Goal: Task Accomplishment & Management: Use online tool/utility

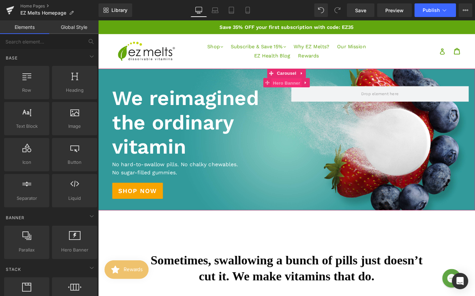
click at [303, 90] on span "Hero Banner" at bounding box center [303, 88] width 33 height 10
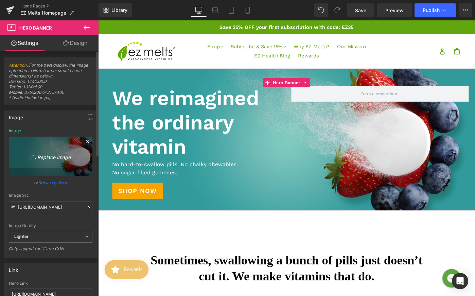
click at [54, 156] on icon "Replace Image" at bounding box center [50, 156] width 54 height 8
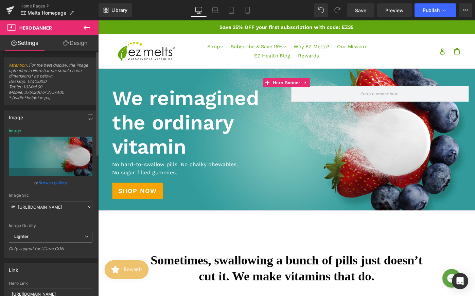
click at [54, 183] on link "Browse gallery" at bounding box center [52, 183] width 29 height 12
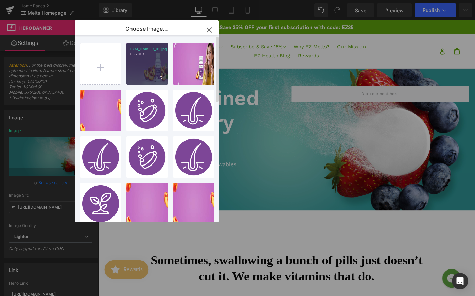
click at [0, 0] on div "EZM_Hom...r_01.jpg 1.36 MB" at bounding box center [0, 0] width 0 height 0
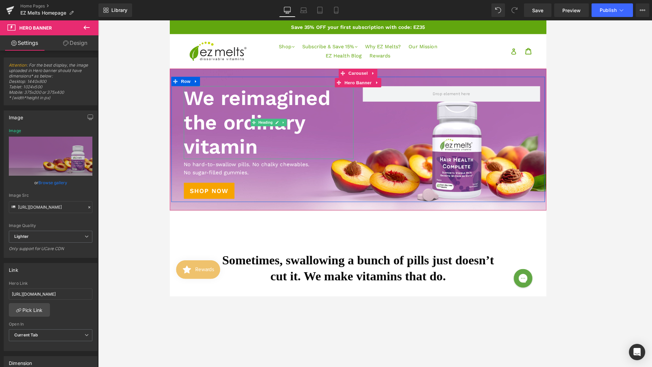
click at [262, 124] on h1 "We reimagined the ordinary vitamin" at bounding box center [277, 131] width 185 height 79
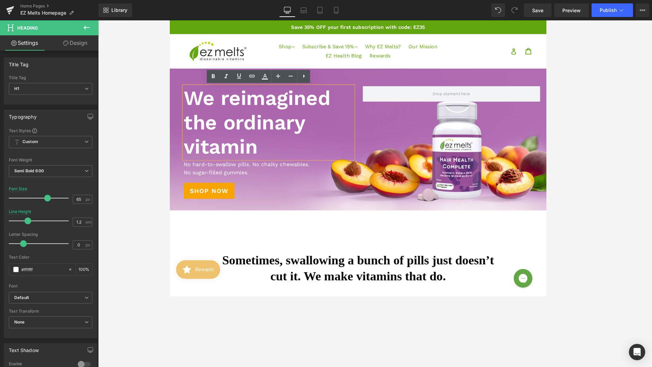
click at [275, 160] on h1 "We reimagined the ordinary vitamin" at bounding box center [277, 131] width 185 height 79
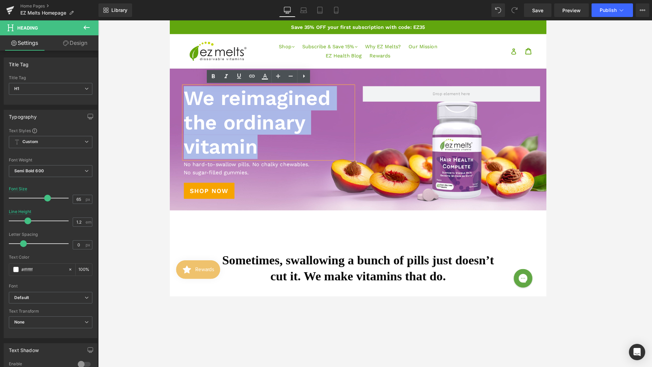
drag, startPoint x: 275, startPoint y: 160, endPoint x: 188, endPoint y: 113, distance: 98.7
click at [188, 113] on h1 "We reimagined the ordinary vitamin" at bounding box center [277, 131] width 185 height 79
paste div
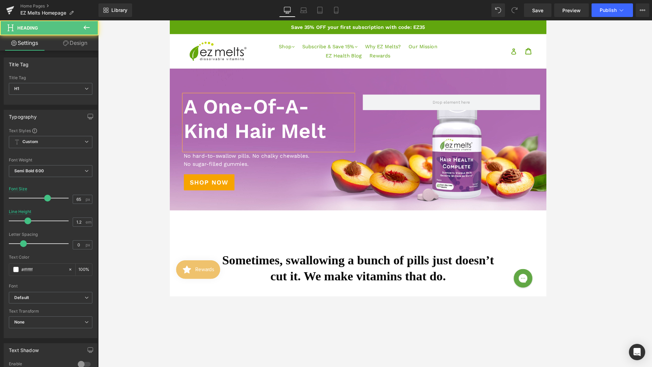
click at [229, 151] on h1 "A One-Of-A-Kind Hair Melt" at bounding box center [277, 127] width 185 height 53
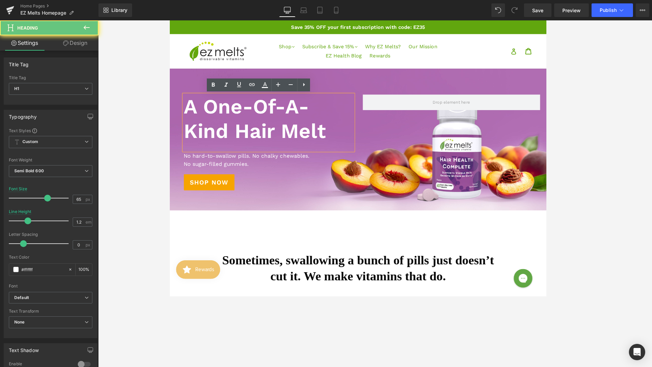
click at [229, 157] on div at bounding box center [277, 158] width 185 height 8
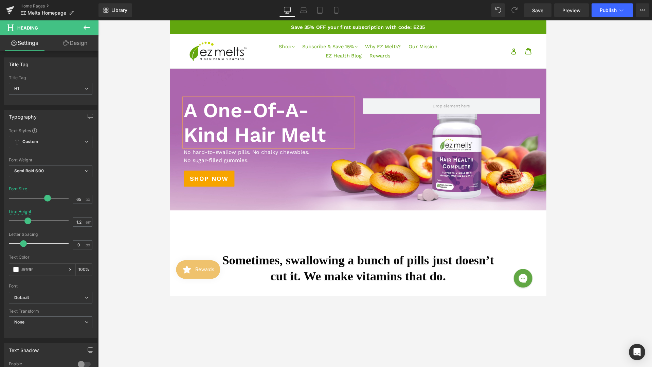
click at [227, 169] on p "No sugar-filled gummies." at bounding box center [277, 173] width 185 height 9
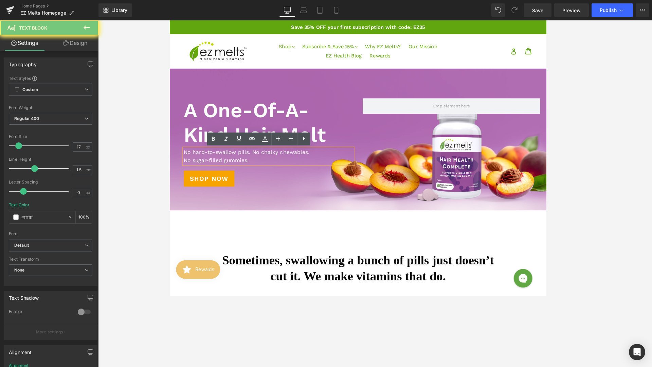
click at [227, 169] on p "No sugar-filled gummies." at bounding box center [277, 173] width 185 height 9
click at [274, 175] on p "No sugar-filled gummies." at bounding box center [277, 173] width 185 height 9
drag, startPoint x: 269, startPoint y: 176, endPoint x: 190, endPoint y: 162, distance: 80.6
click at [189, 162] on div "No hard-to-swallow pills. No chalky chewables. No sugar-filled gummies." at bounding box center [277, 168] width 185 height 17
drag, startPoint x: 187, startPoint y: 163, endPoint x: 246, endPoint y: 163, distance: 59.1
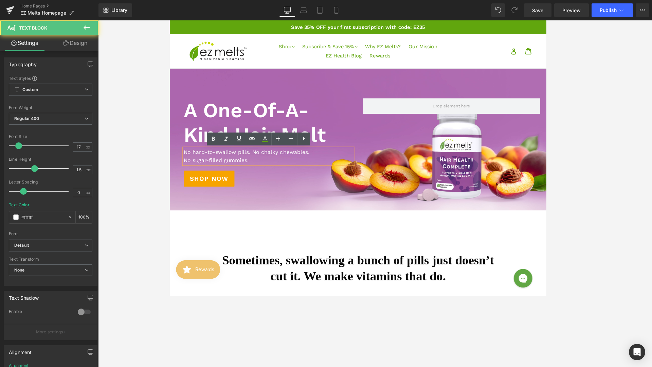
click at [246, 163] on p "No hard-to-swallow pills. No chalky chewables." at bounding box center [277, 164] width 185 height 9
drag, startPoint x: 258, startPoint y: 174, endPoint x: 187, endPoint y: 163, distance: 72.1
click at [187, 163] on div "No hard-to-swallow pills. No chalky chewables. No sugar-filled gummies." at bounding box center [277, 168] width 185 height 17
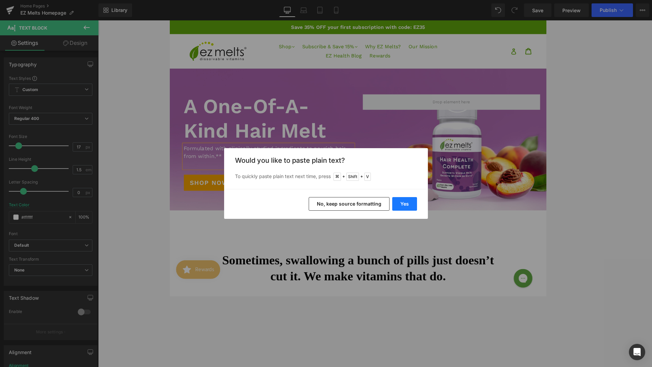
click at [0, 0] on button "Yes" at bounding box center [0, 0] width 0 height 0
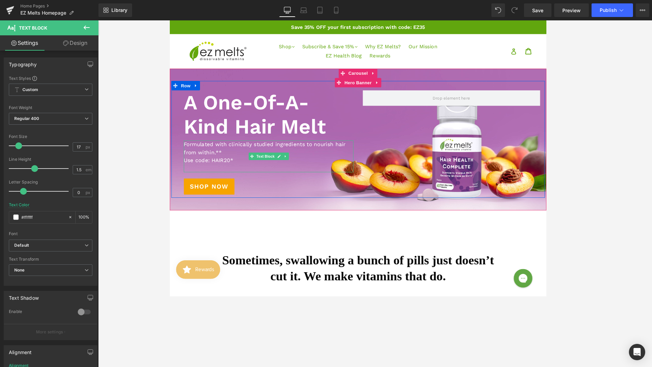
click at [220, 177] on p "Use code: HAIR20*" at bounding box center [277, 173] width 185 height 9
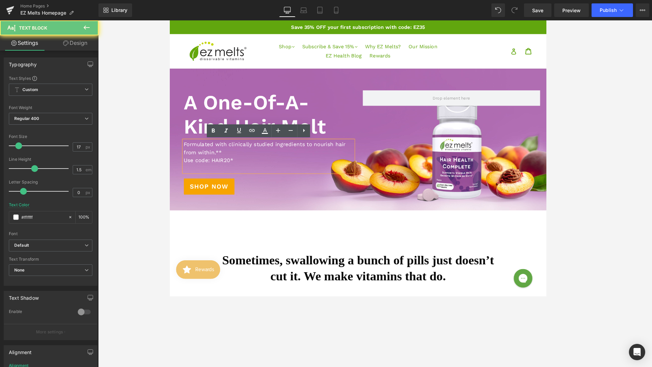
click at [213, 184] on p at bounding box center [277, 181] width 185 height 9
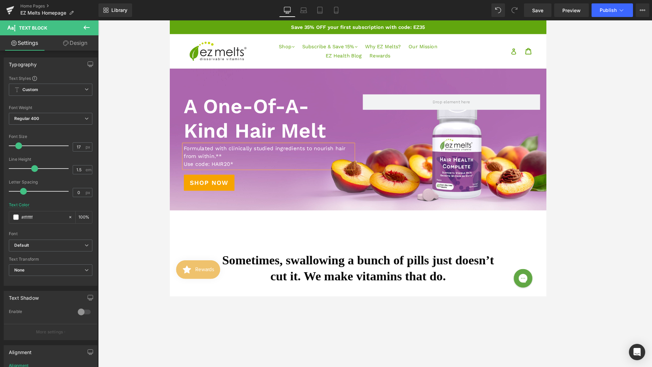
click at [225, 179] on p "Use code: HAIR20*" at bounding box center [277, 177] width 185 height 9
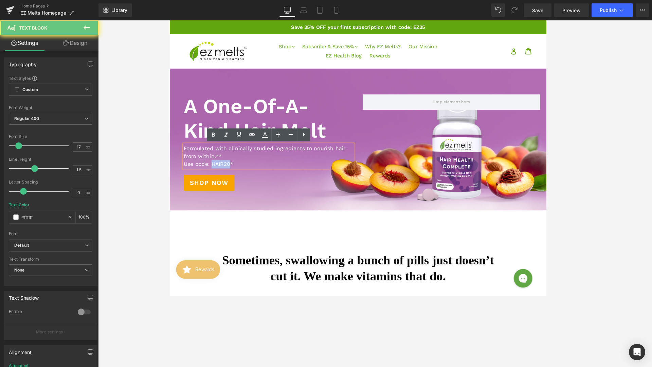
click at [225, 179] on p "Use code: HAIR20*" at bounding box center [277, 177] width 185 height 9
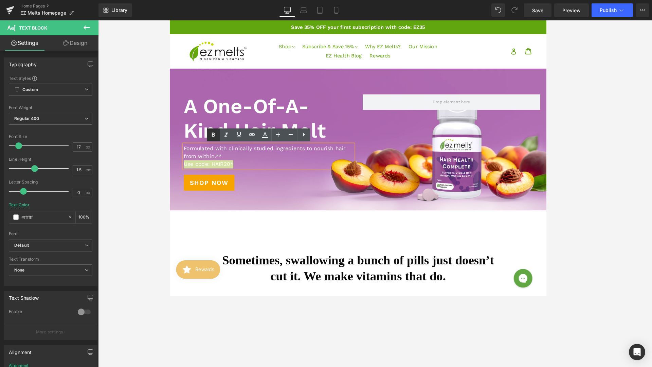
click at [0, 0] on icon at bounding box center [0, 0] width 0 height 0
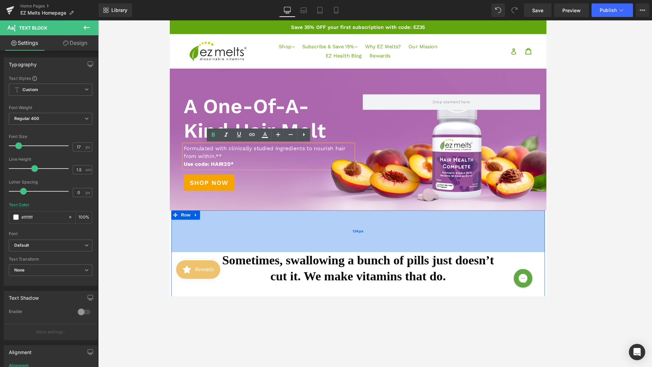
click at [273, 248] on div "134px" at bounding box center [374, 249] width 407 height 45
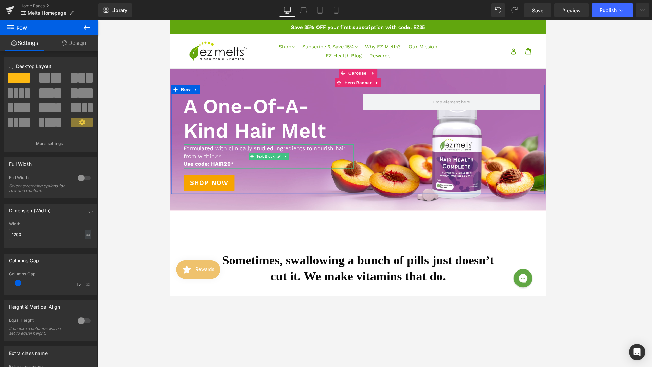
click at [227, 168] on p "Formulated with clinically studied ingredients to nourish hair from within.**" at bounding box center [277, 164] width 185 height 17
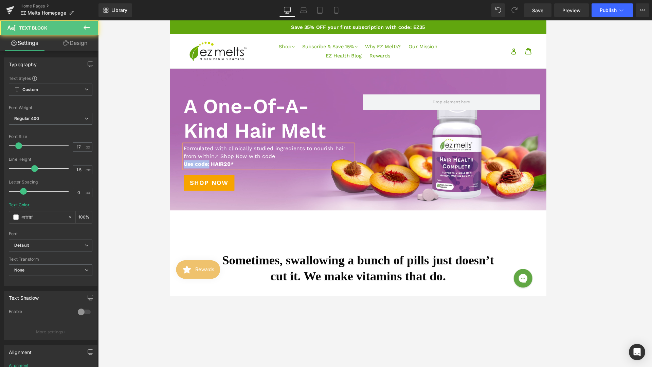
drag, startPoint x: 213, startPoint y: 179, endPoint x: 186, endPoint y: 179, distance: 26.8
click at [186, 178] on strong "Use code: HAIR20*" at bounding box center [212, 177] width 54 height 7
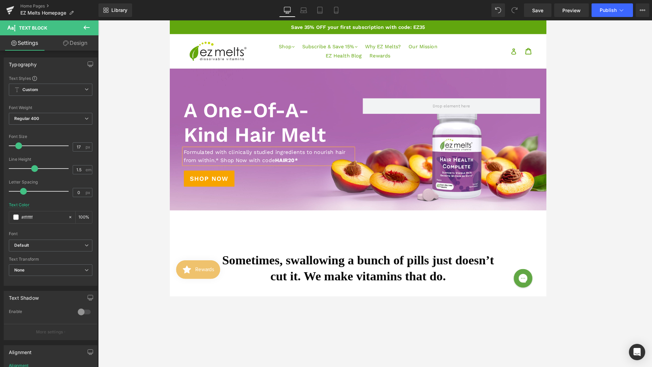
click at [309, 174] on p "Formulated with clinically studied ingredients to nourish hair from within.* Sh…" at bounding box center [277, 168] width 185 height 17
drag, startPoint x: 313, startPoint y: 172, endPoint x: 306, endPoint y: 172, distance: 7.1
click at [306, 172] on p "Formulated with clinically studied ingredients to nourish hair from within.* Sh…" at bounding box center [277, 168] width 185 height 17
click at [21, 147] on span at bounding box center [19, 145] width 7 height 7
click at [78, 146] on input "17" at bounding box center [79, 147] width 12 height 8
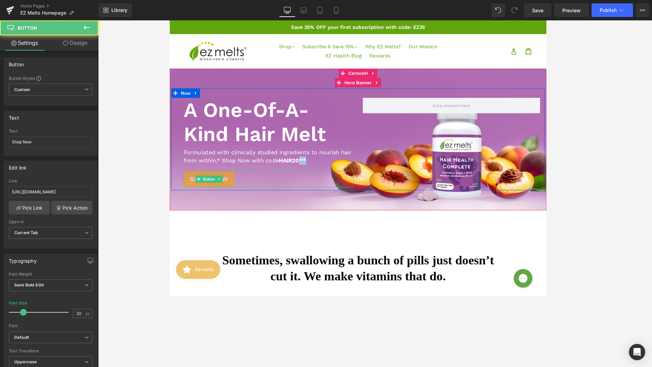
click at [228, 191] on span "Shop Now" at bounding box center [212, 193] width 42 height 10
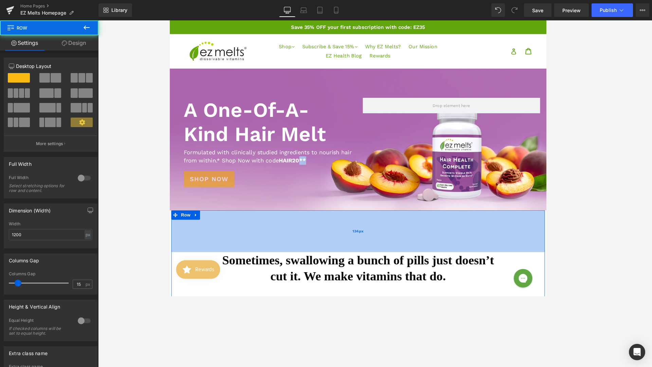
click at [267, 233] on div "134px" at bounding box center [374, 249] width 407 height 45
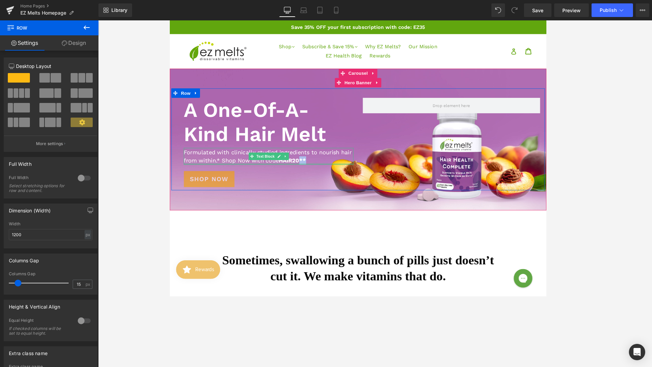
click at [263, 178] on div at bounding box center [277, 177] width 185 height 2
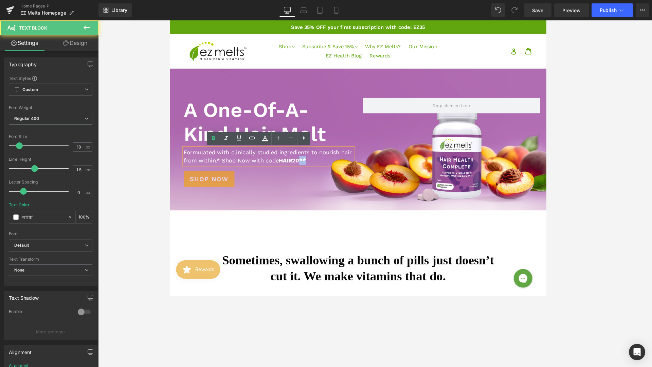
click at [169, 20] on div at bounding box center [169, 20] width 0 height 0
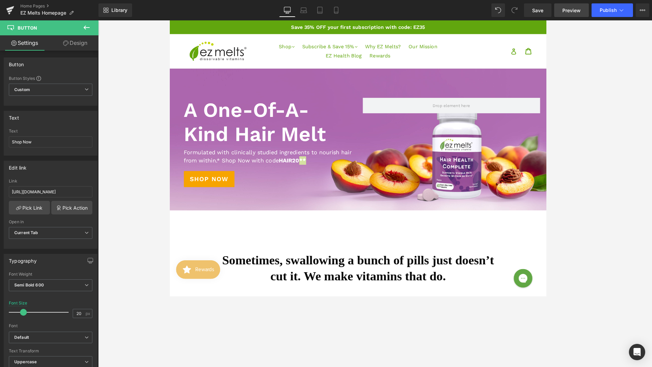
click at [474, 12] on span "Preview" at bounding box center [571, 10] width 18 height 7
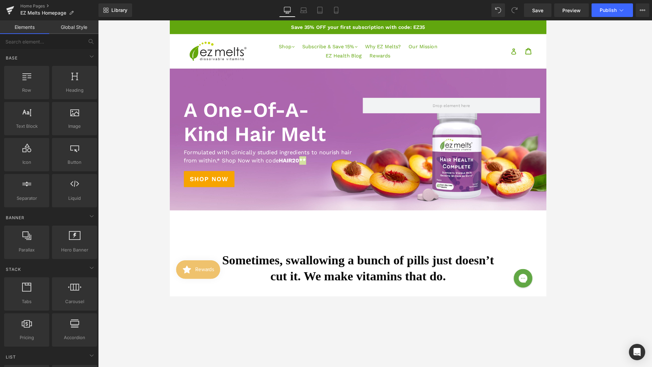
click at [474, 88] on div at bounding box center [375, 193] width 554 height 346
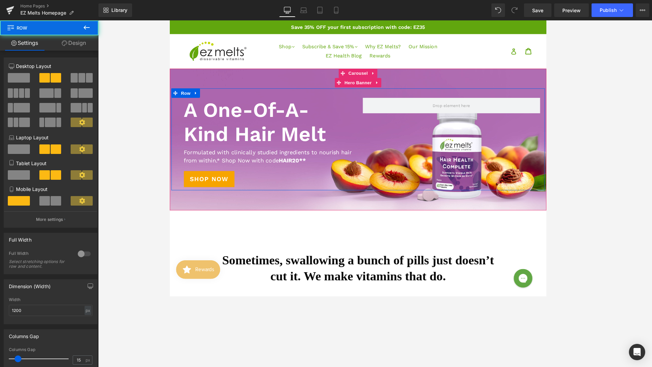
click at [474, 141] on div "A One-Of-A-Kind Hair Melt Heading Text Block Formulated with clinically studied…" at bounding box center [374, 150] width 407 height 111
click at [474, 77] on div at bounding box center [374, 150] width 411 height 154
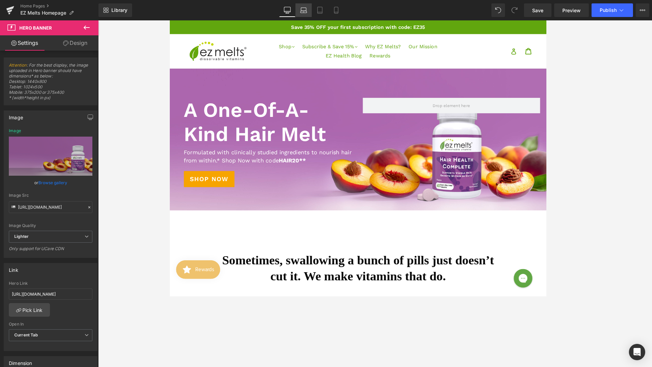
click at [304, 9] on icon at bounding box center [303, 10] width 7 height 7
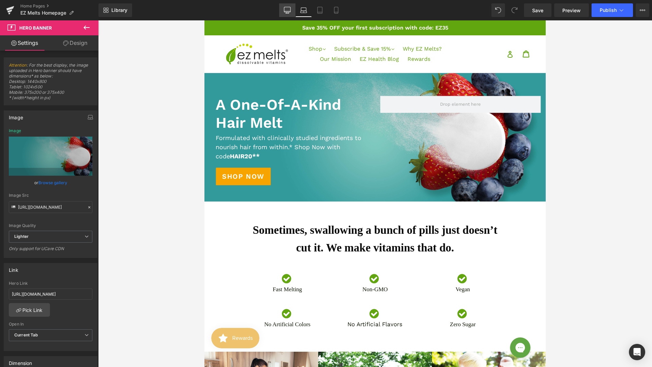
click at [293, 10] on link "Desktop" at bounding box center [287, 10] width 16 height 14
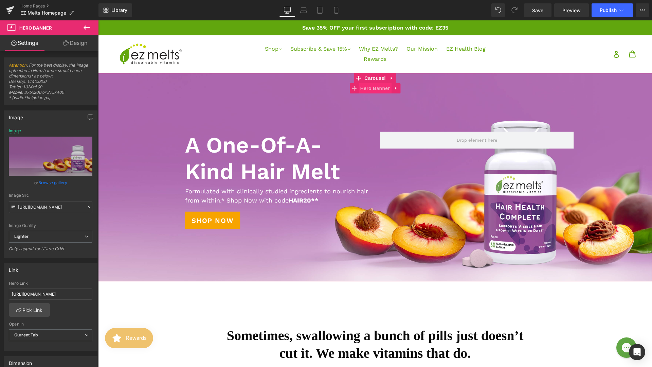
click at [361, 90] on span "Hero Banner" at bounding box center [374, 88] width 33 height 10
click at [412, 80] on div at bounding box center [375, 177] width 554 height 208
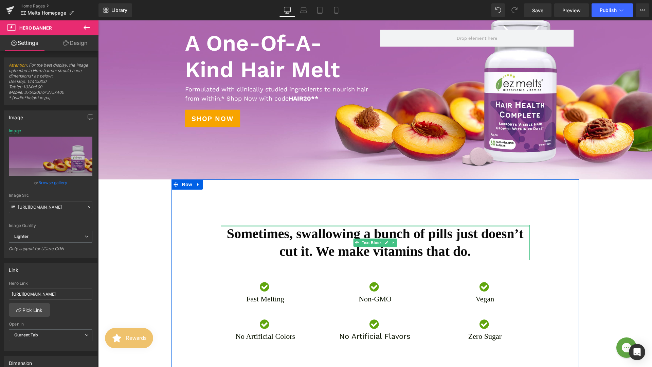
scroll to position [101, 0]
click at [438, 295] on div at bounding box center [485, 324] width 110 height 12
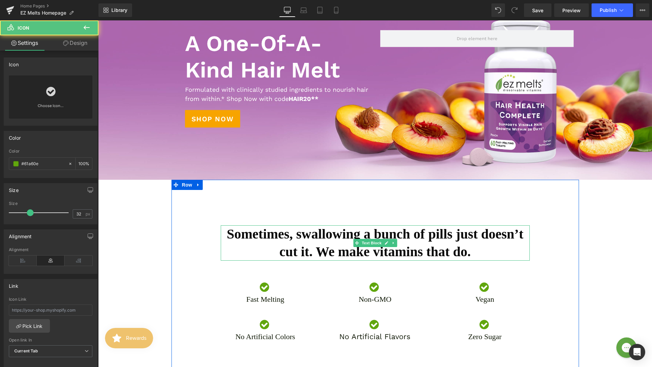
scroll to position [0, 0]
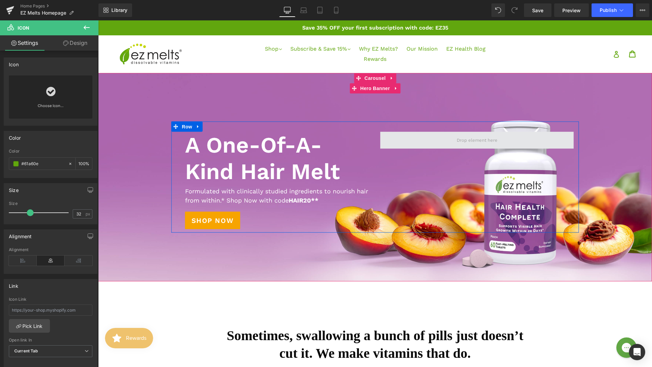
click at [458, 141] on span at bounding box center [476, 140] width 45 height 10
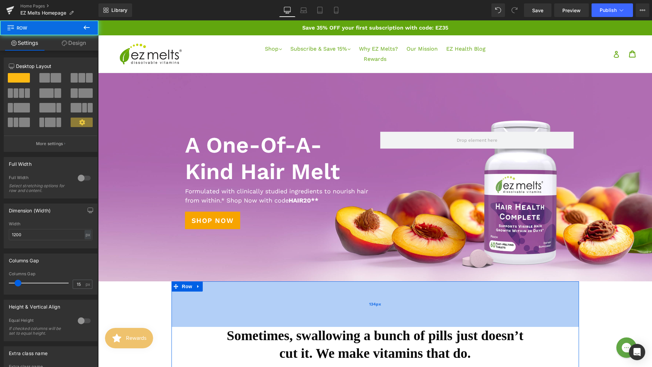
click at [474, 295] on div "134px" at bounding box center [374, 303] width 407 height 45
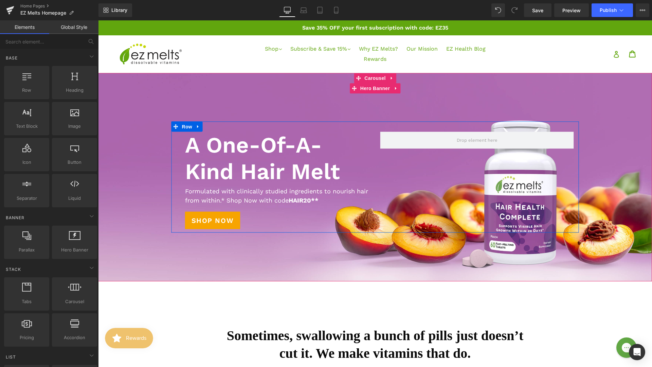
click at [474, 180] on div "A One-Of-A-Kind Hair Melt Heading Text Block Formulated with clinically studied…" at bounding box center [374, 177] width 407 height 111
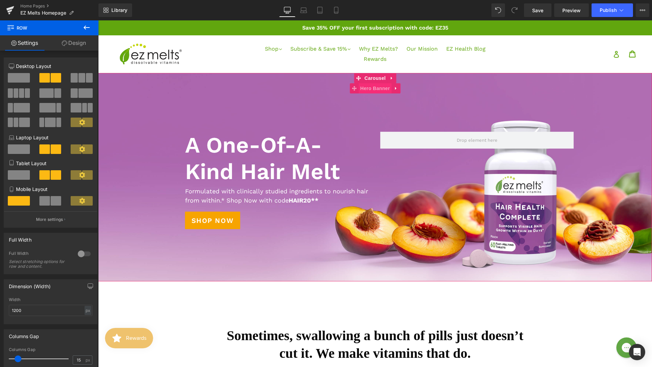
click at [377, 89] on span "Hero Banner" at bounding box center [374, 88] width 33 height 10
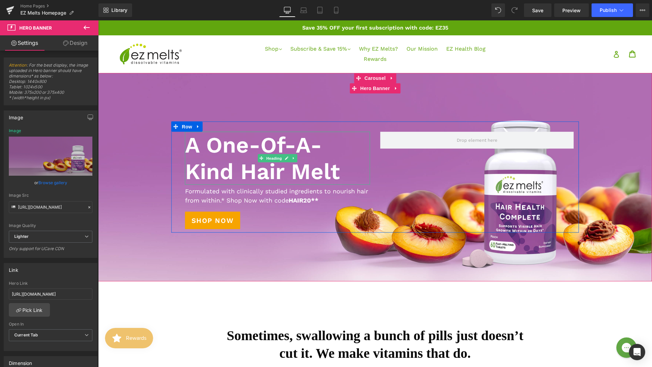
click at [297, 147] on h1 "A One-Of-A-Kind Hair Melt" at bounding box center [277, 158] width 185 height 53
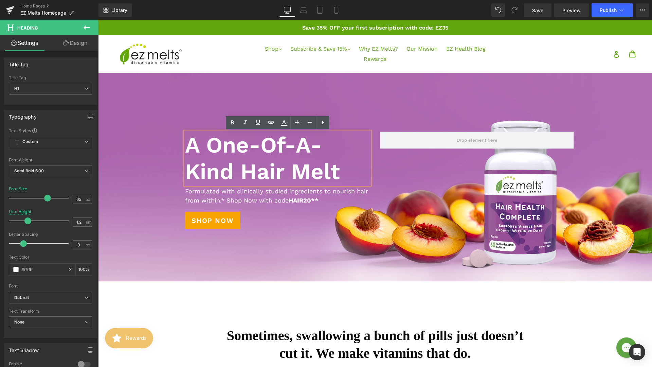
click at [282, 164] on h1 "A One-Of-A-Kind Hair Melt" at bounding box center [277, 158] width 185 height 53
click at [314, 194] on p "Formulated with clinically studied ingredients to nourish hair from within.* Sh…" at bounding box center [277, 195] width 185 height 18
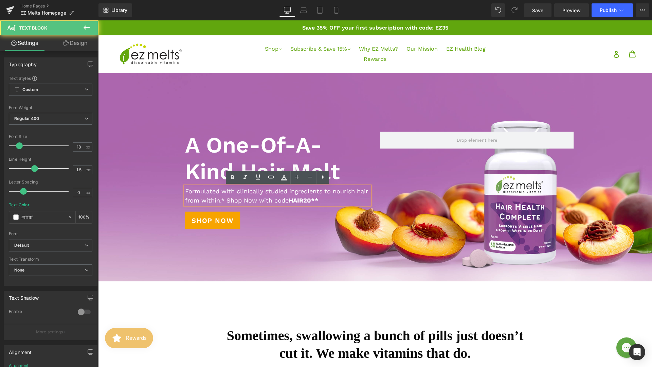
click at [287, 199] on p "Formulated with clinically studied ingredients to nourish hair from within.* Sh…" at bounding box center [277, 195] width 185 height 18
drag, startPoint x: 287, startPoint y: 201, endPoint x: 227, endPoint y: 201, distance: 59.7
click at [227, 201] on p "Formulated with clinically studied ingredients to nourish hair from within.* Sh…" at bounding box center [277, 195] width 185 height 18
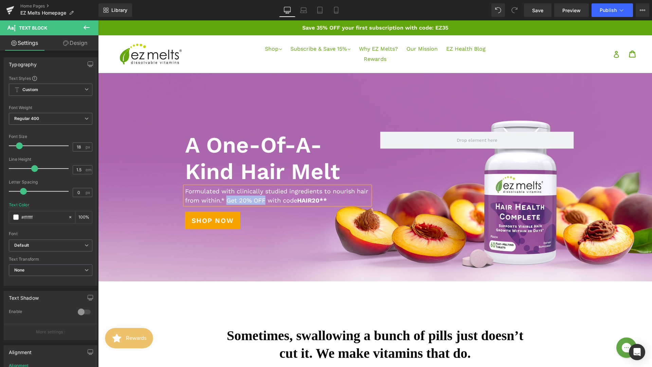
drag, startPoint x: 226, startPoint y: 200, endPoint x: 264, endPoint y: 197, distance: 38.2
click at [264, 197] on p "Formulated with clinically studied ingredients to nourish hair from within.* Ge…" at bounding box center [277, 195] width 185 height 18
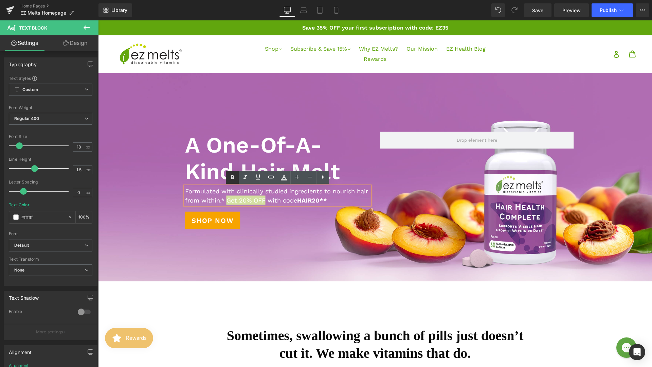
click at [0, 0] on icon at bounding box center [0, 0] width 0 height 0
click at [270, 220] on div "Shop Now" at bounding box center [277, 220] width 185 height 18
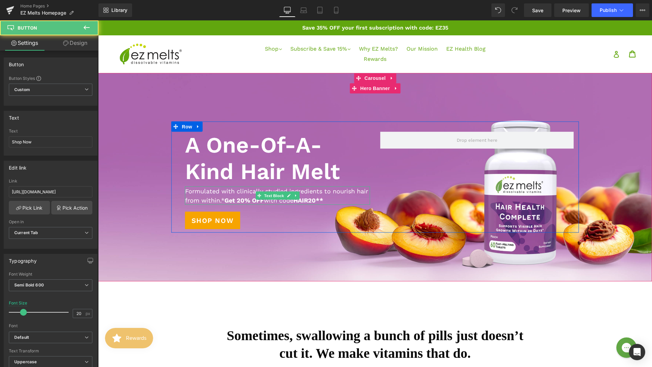
click at [268, 200] on p "Formulated with clinically studied ingredients to nourish hair from within.* Ge…" at bounding box center [277, 195] width 185 height 18
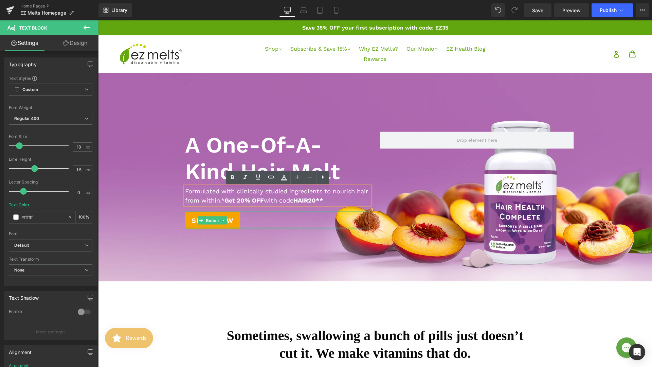
click at [289, 227] on div at bounding box center [277, 228] width 185 height 2
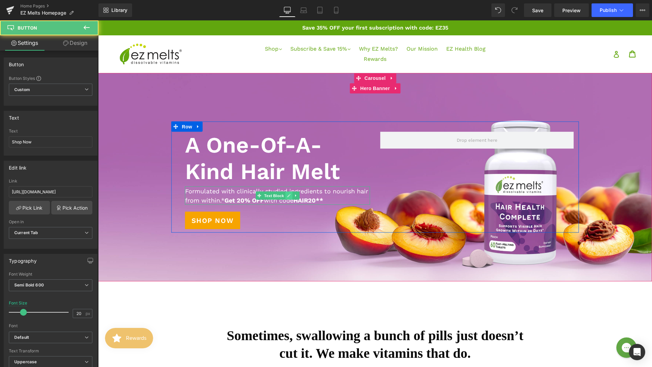
click at [286, 192] on link at bounding box center [288, 195] width 7 height 8
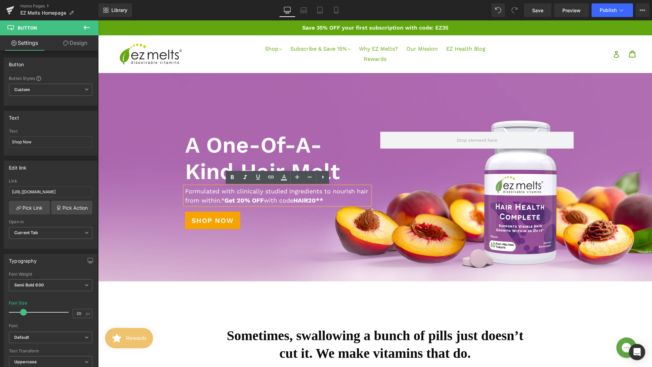
click at [317, 192] on p "Formulated with clinically studied ingredients to nourish hair from within.* Ge…" at bounding box center [277, 195] width 185 height 18
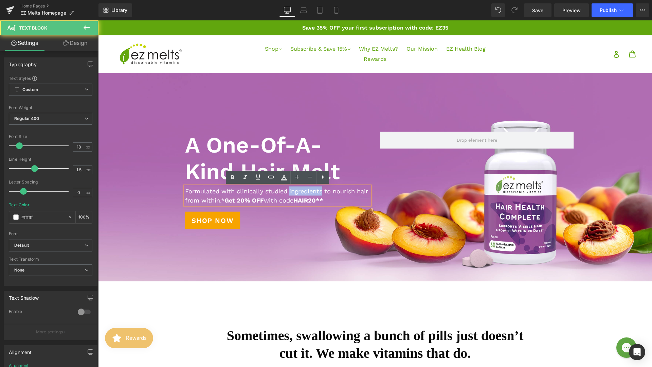
click at [317, 192] on p "Formulated with clinically studied ingredients to nourish hair from within.* Ge…" at bounding box center [277, 195] width 185 height 18
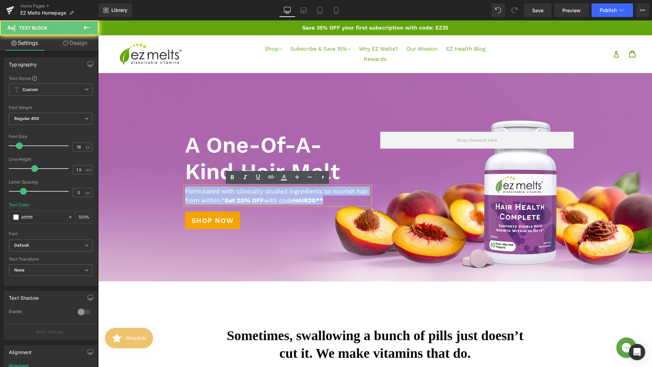
click at [317, 192] on p "Formulated with clinically studied ingredients to nourish hair from within.* Ge…" at bounding box center [277, 195] width 185 height 18
copy p "Formulated with clinically studied ingredients to nourish hair from within.* Ge…"
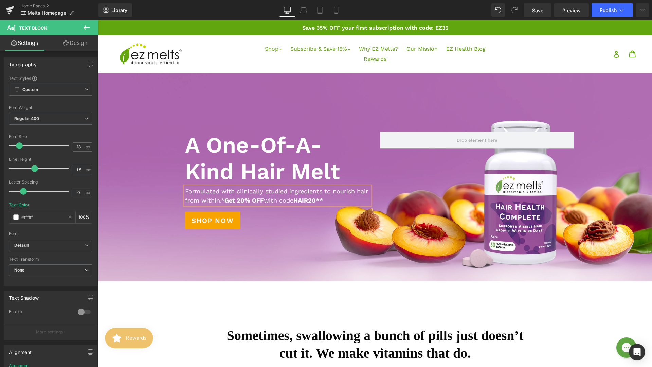
click at [233, 201] on strong "Get 20% OFF" at bounding box center [243, 200] width 39 height 7
drag, startPoint x: 237, startPoint y: 201, endPoint x: 227, endPoint y: 201, distance: 10.2
click at [227, 201] on strong "Get 20% OFF" at bounding box center [243, 200] width 39 height 7
drag, startPoint x: 220, startPoint y: 193, endPoint x: 186, endPoint y: 193, distance: 33.6
click at [186, 193] on p "Formulated with clinically studied ingredients to nourish hair from within.* En…" at bounding box center [277, 195] width 185 height 18
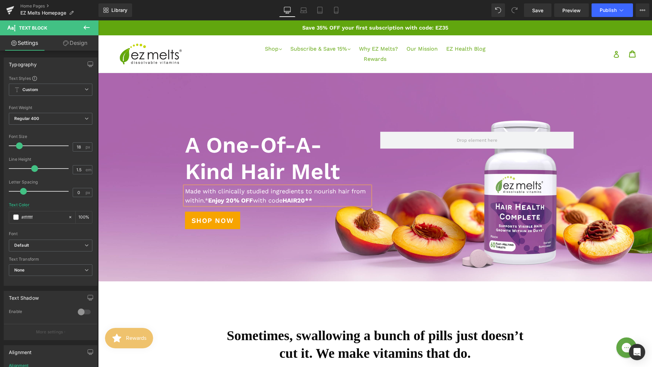
click at [315, 191] on p "Made with clinically studied ingredients to nourish hair from within.* Enjoy 20…" at bounding box center [277, 195] width 185 height 18
click at [314, 190] on p "Made with clinically studied ingredients to nourish hair from within.* Enjoy 20…" at bounding box center [277, 195] width 185 height 18
drag, startPoint x: 314, startPoint y: 191, endPoint x: 334, endPoint y: 191, distance: 20.7
click at [335, 191] on p "Made with clinically studied ingredients to nourish hair from within.* Enjoy 20…" at bounding box center [277, 195] width 185 height 18
click at [239, 201] on p "Made with clinically studied ingredients to support healthy hair from within.* …" at bounding box center [277, 195] width 185 height 18
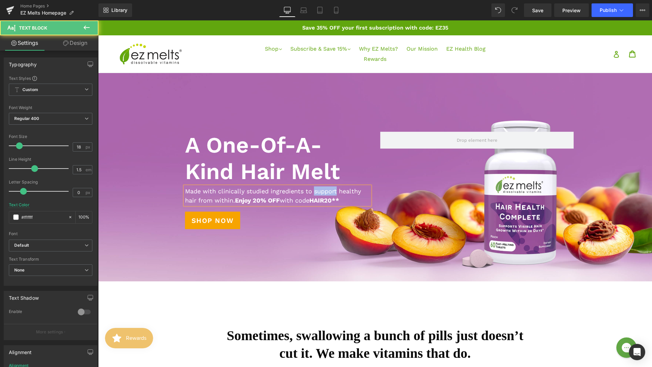
drag, startPoint x: 337, startPoint y: 192, endPoint x: 315, endPoint y: 193, distance: 22.8
click at [315, 193] on p "Made with clinically studied ingredients to support healthy hair from within. E…" at bounding box center [277, 195] width 185 height 18
click at [339, 200] on strong "HAIR20**" at bounding box center [324, 200] width 30 height 7
click at [98, 20] on div "134px" at bounding box center [98, 20] width 0 height 0
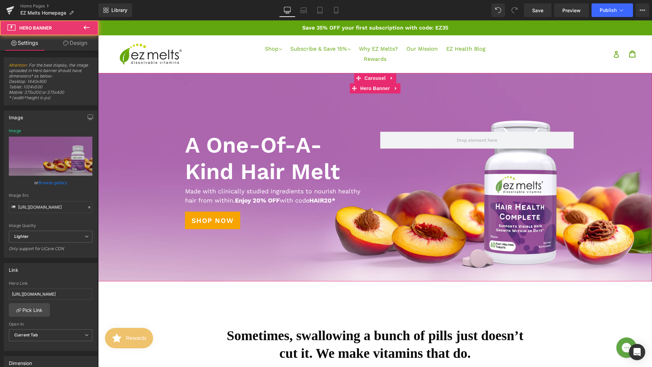
click at [292, 113] on div at bounding box center [375, 177] width 554 height 208
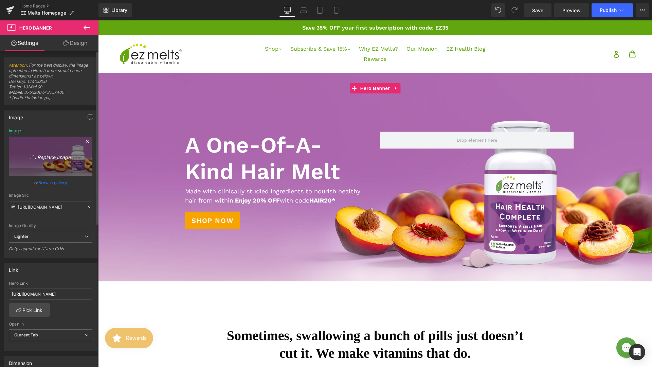
click at [50, 154] on icon "Replace Image" at bounding box center [50, 156] width 54 height 8
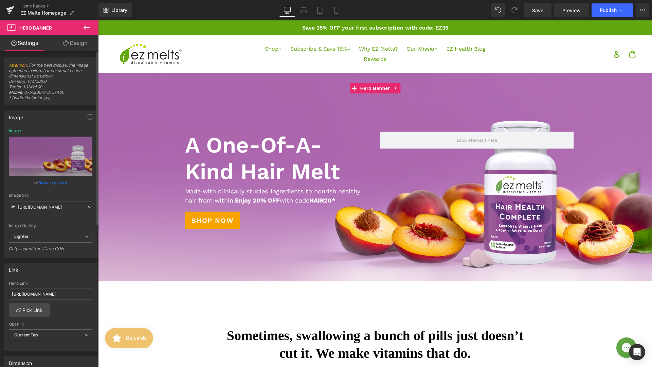
click at [51, 181] on link "Browse gallery" at bounding box center [52, 183] width 29 height 12
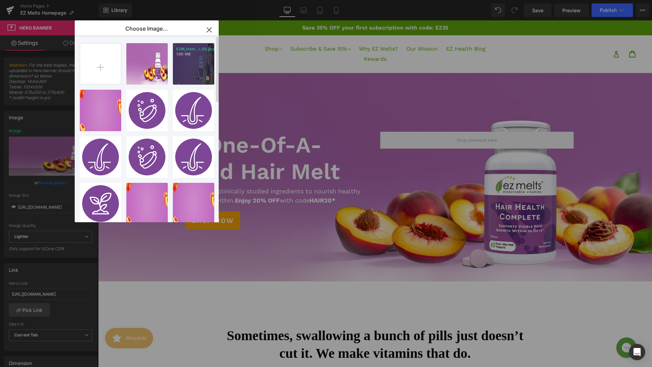
click at [0, 0] on div "EZM_Hom...r_02.jpg 1.66 MB" at bounding box center [0, 0] width 0 height 0
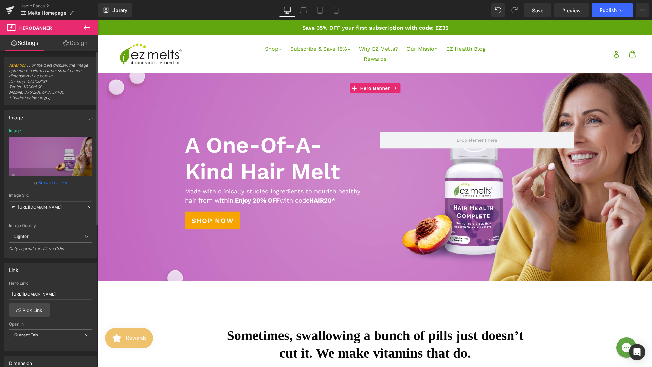
click at [46, 184] on link "Browse gallery" at bounding box center [52, 183] width 29 height 12
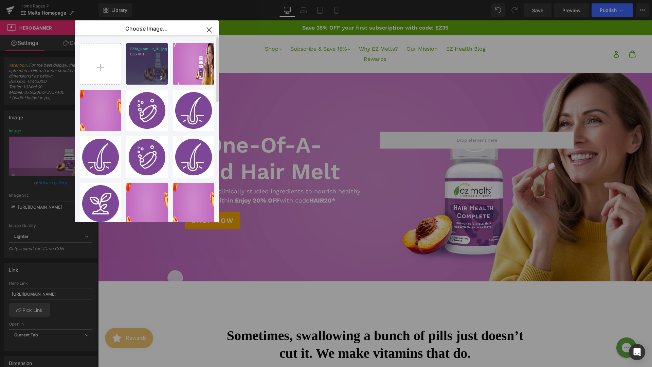
click at [0, 0] on div "EZM_Hom...r_01.jpg 1.36 MB" at bounding box center [0, 0] width 0 height 0
